Goal: Communication & Community: Answer question/provide support

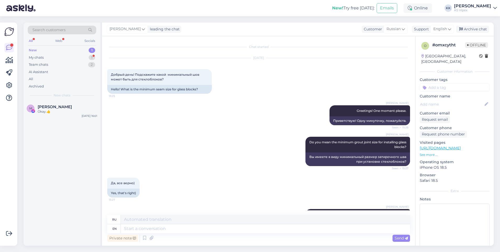
scroll to position [484, 0]
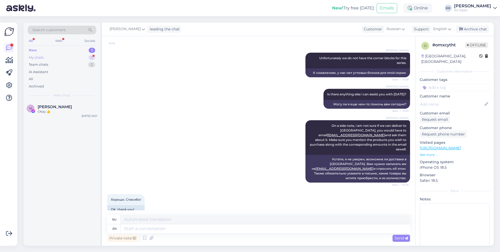
click at [79, 57] on div "My chats 1" at bounding box center [62, 57] width 69 height 7
click at [50, 52] on div "New 1" at bounding box center [62, 50] width 69 height 7
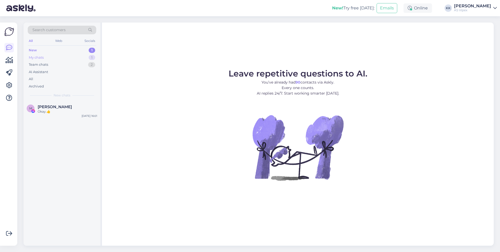
click at [71, 56] on div "My chats 1" at bounding box center [62, 57] width 69 height 7
click at [69, 108] on div "#omxcytht" at bounding box center [68, 106] width 60 height 5
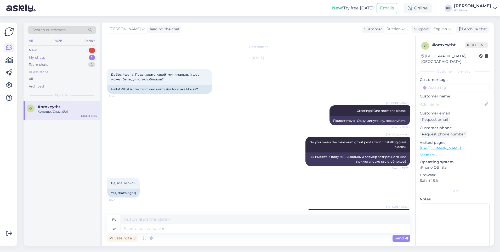
scroll to position [484, 0]
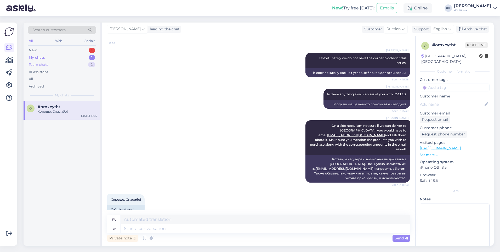
click at [57, 62] on div "Team chats 2" at bounding box center [62, 64] width 69 height 7
click at [68, 111] on div "Jah. Või siis võite ka otse minu meilile saata [EMAIL_ADDRESS][DOMAIN_NAME]" at bounding box center [68, 113] width 60 height 9
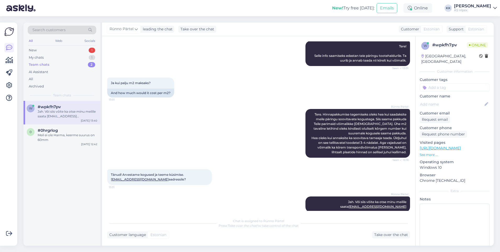
scroll to position [86, 0]
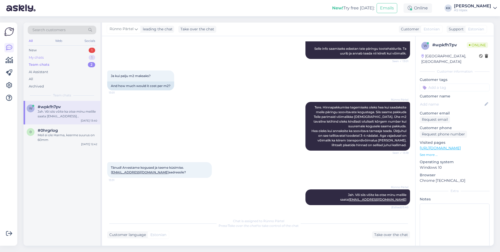
click at [62, 56] on div "My chats 1" at bounding box center [62, 57] width 69 height 7
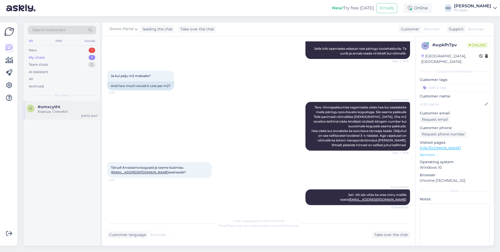
click at [64, 113] on div "Хорошо. Спасибо!" at bounding box center [68, 111] width 60 height 5
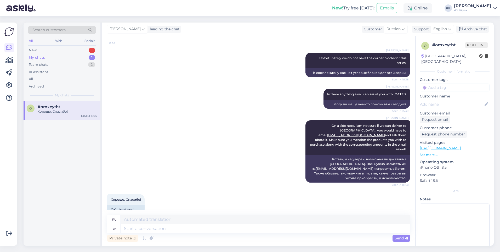
click at [76, 58] on div "My chats 1" at bounding box center [62, 57] width 69 height 7
click at [73, 45] on div "All Web Socials" at bounding box center [62, 41] width 69 height 8
click at [71, 64] on div "Team chats 2" at bounding box center [62, 64] width 69 height 7
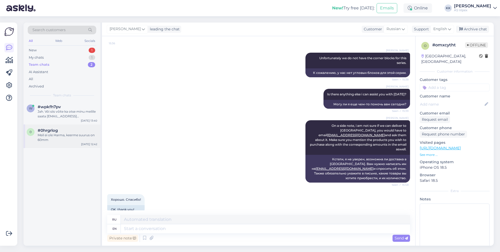
click at [64, 134] on div "Meil ei ole Harma, keerme suurus on 60mm" at bounding box center [68, 137] width 60 height 9
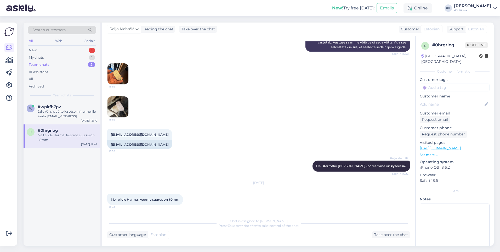
scroll to position [146, 0]
click at [75, 51] on div "New 1" at bounding box center [62, 50] width 69 height 7
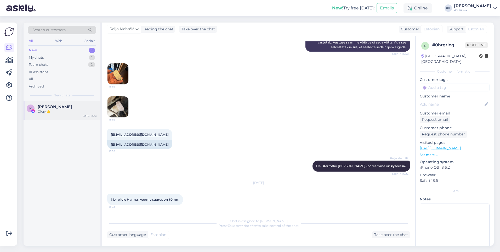
click at [74, 114] on div "M [PERSON_NAME] Okay.👍 [DATE] 16:01" at bounding box center [62, 110] width 77 height 19
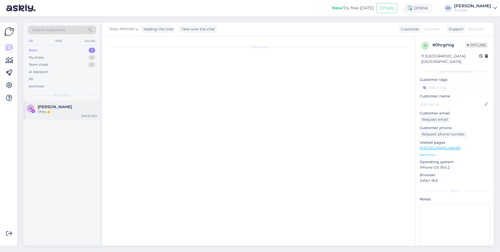
scroll to position [387, 0]
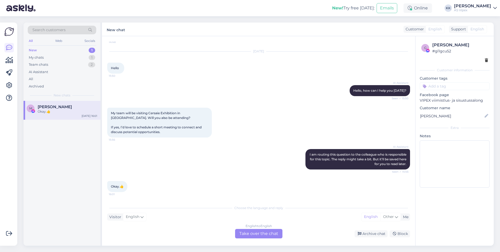
click at [172, 134] on div "My team will be visiting Cersaie Exhibition in [GEOGRAPHIC_DATA]. Will you also…" at bounding box center [159, 122] width 105 height 30
click at [73, 57] on div "My chats 1" at bounding box center [62, 57] width 69 height 7
